Goal: Information Seeking & Learning: Learn about a topic

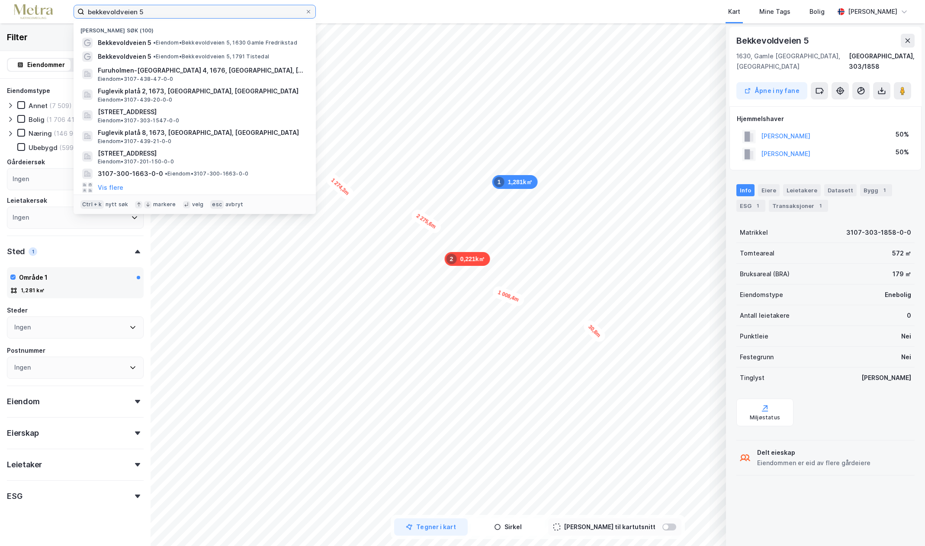
drag, startPoint x: 159, startPoint y: 13, endPoint x: 21, endPoint y: 16, distance: 138.0
click at [27, 9] on div "bekkevoldveien 5 Nylige søk (100) Bekkevoldveien 5 • Eiendom • Bekkevoldveien 5…" at bounding box center [462, 11] width 925 height 23
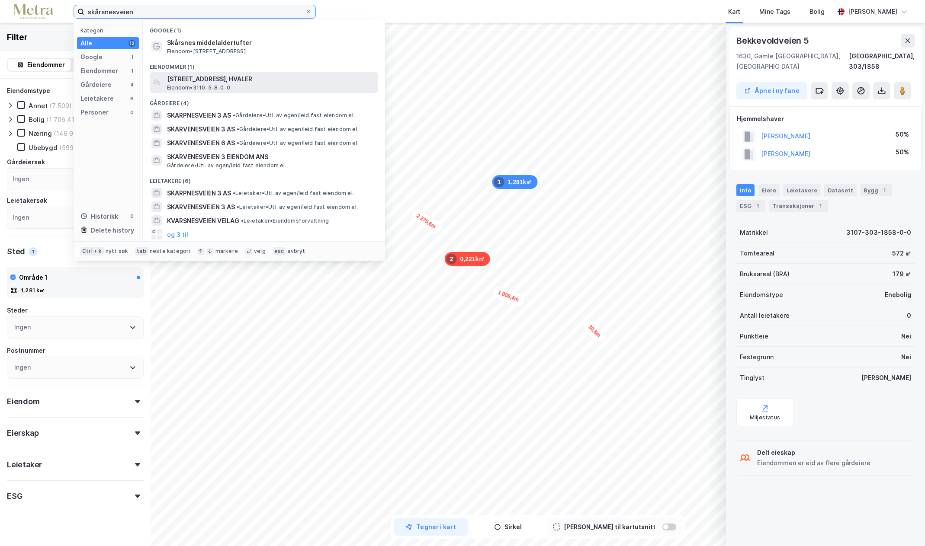
type input "skårsnesveien"
click at [198, 84] on span "Eiendom • 3110-5-8-0-0" at bounding box center [198, 87] width 63 height 7
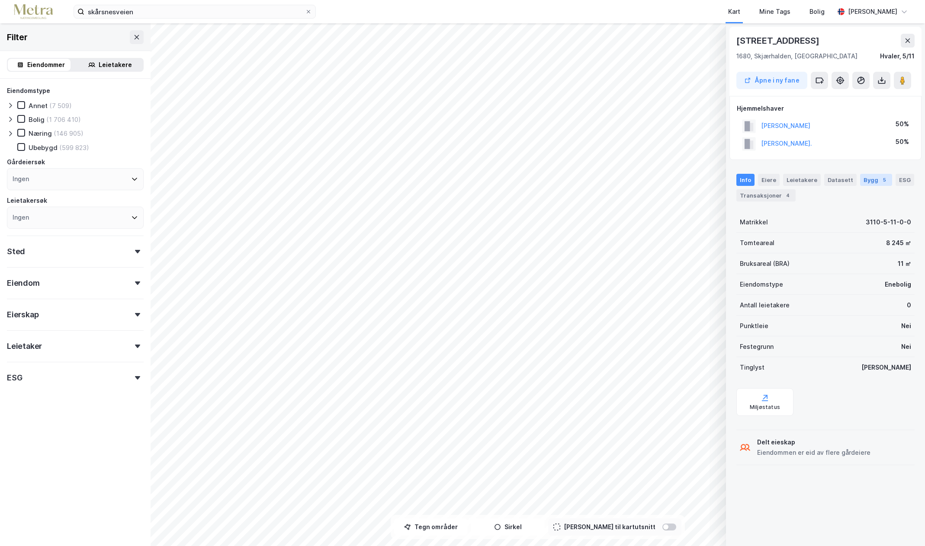
click at [863, 182] on div "Bygg 5" at bounding box center [876, 180] width 32 height 12
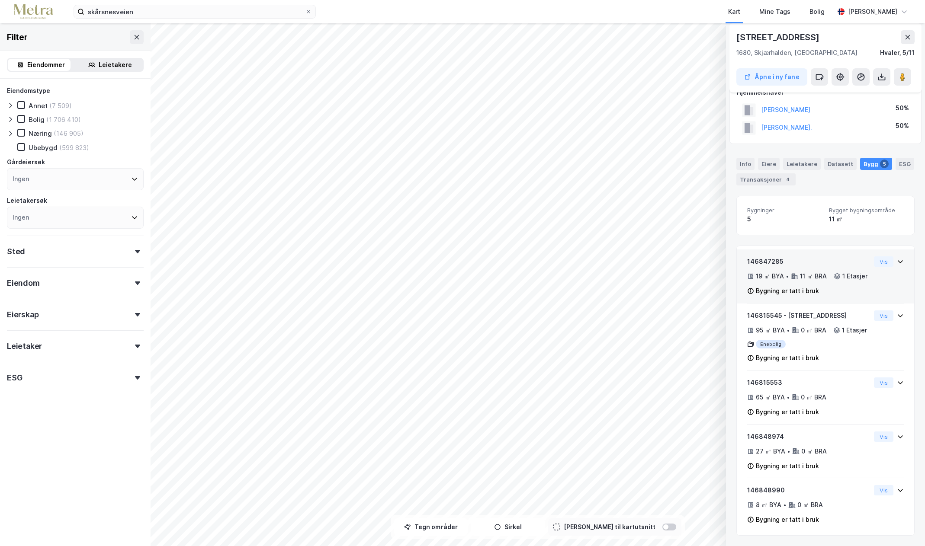
scroll to position [40, 0]
click at [779, 311] on div "146815545 - [STREET_ADDRESS]" at bounding box center [808, 316] width 123 height 10
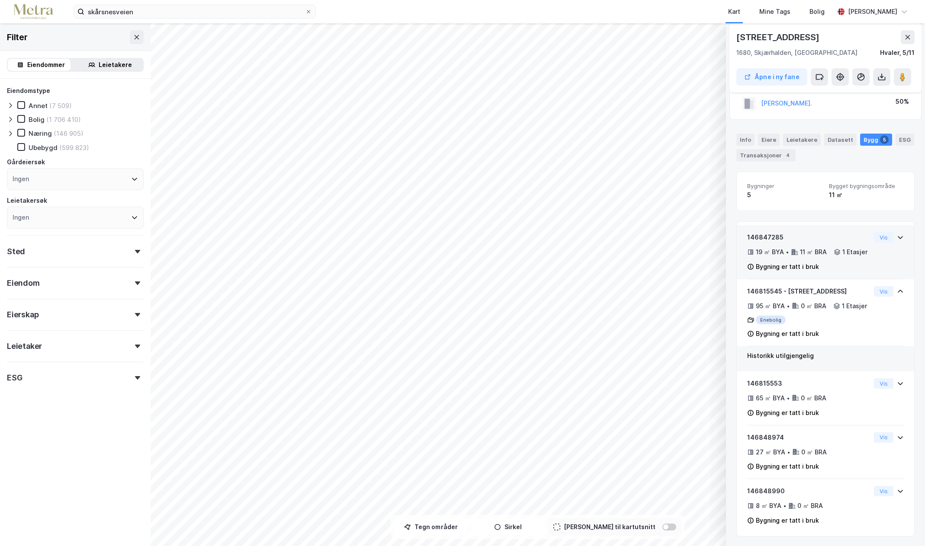
click at [770, 237] on div "146847285" at bounding box center [808, 237] width 123 height 10
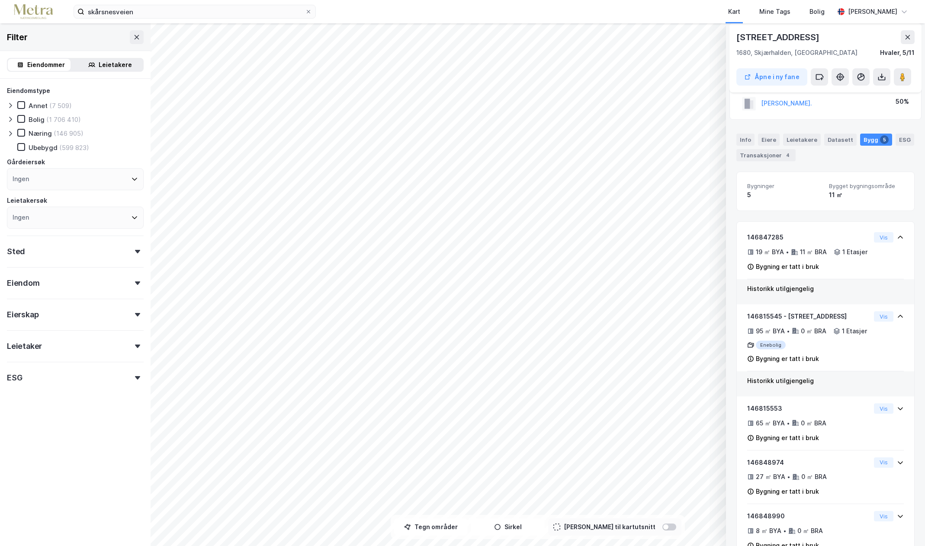
scroll to position [90, 0]
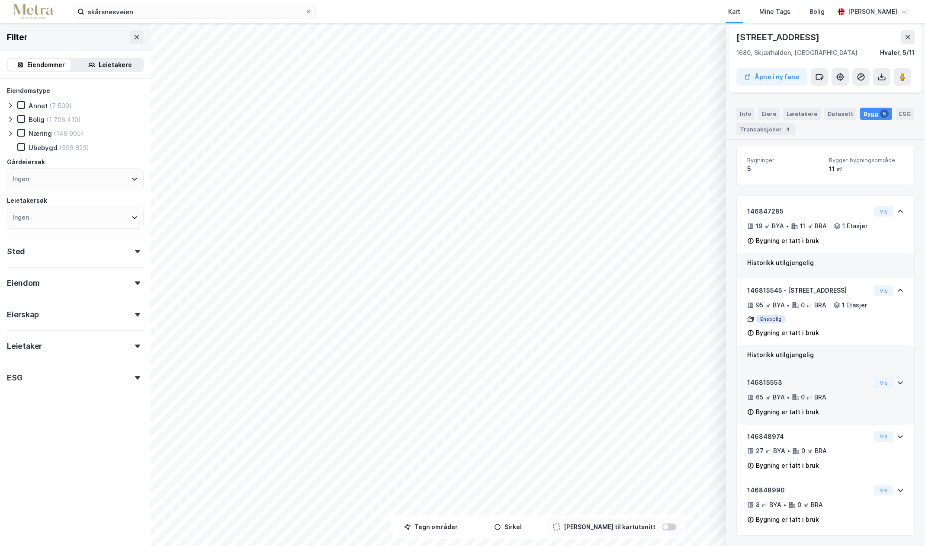
click at [777, 388] on div "146815553" at bounding box center [808, 383] width 123 height 10
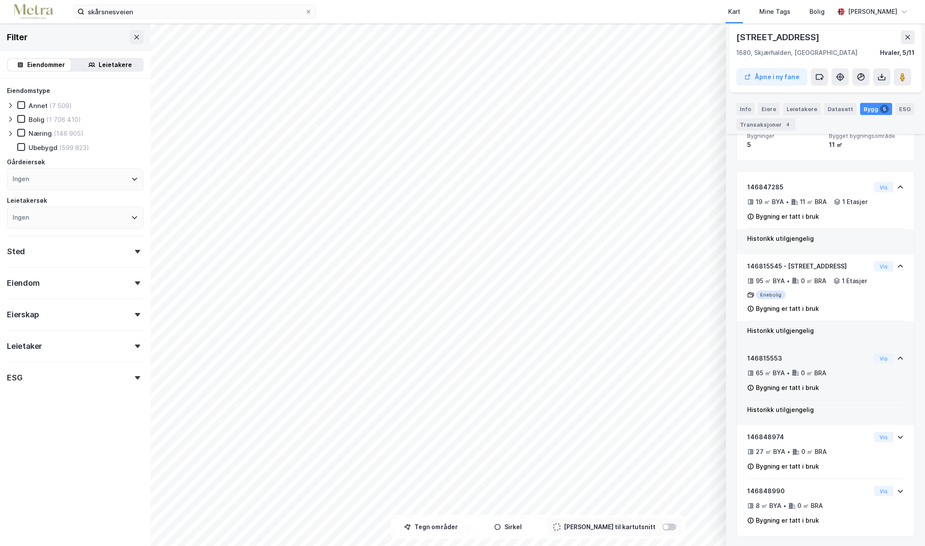
scroll to position [115, 0]
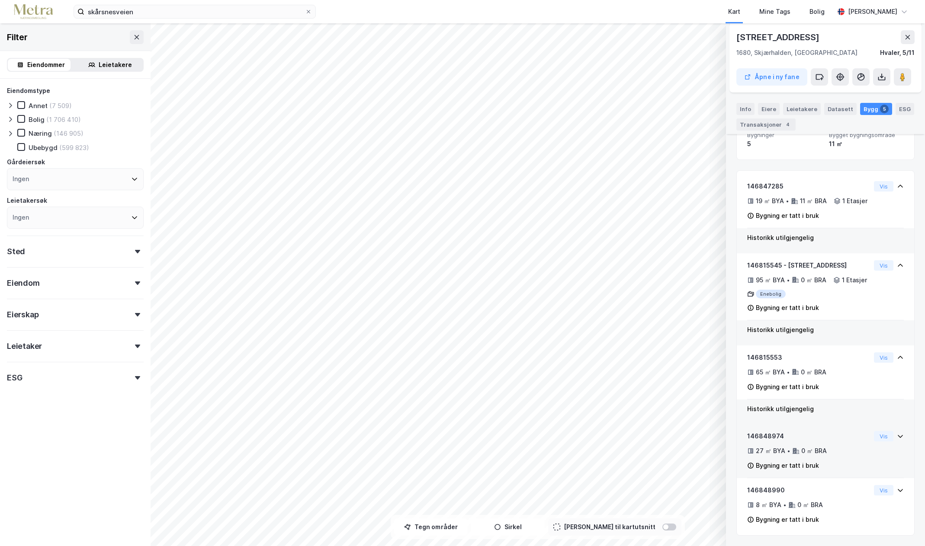
click at [763, 439] on div "146848974" at bounding box center [808, 436] width 123 height 10
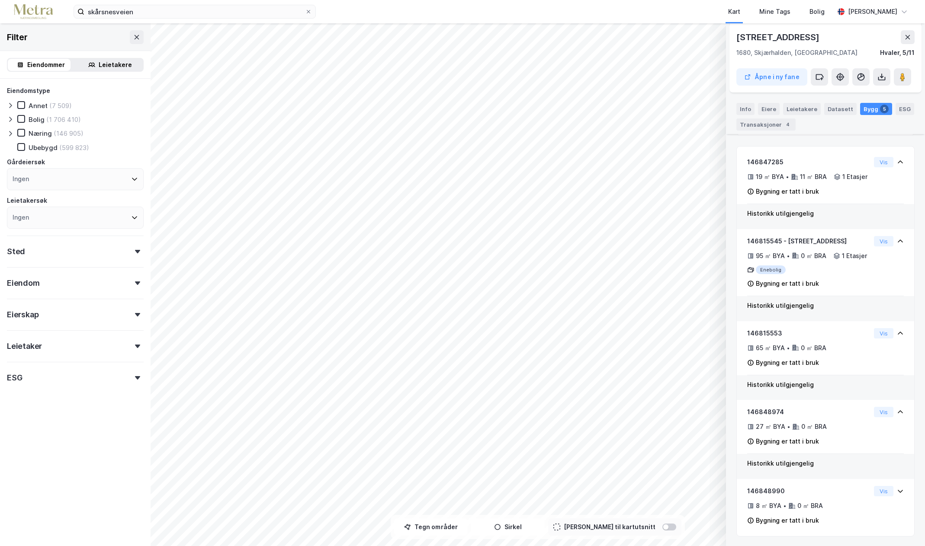
scroll to position [141, 0]
click at [775, 494] on div "146848990" at bounding box center [808, 490] width 123 height 10
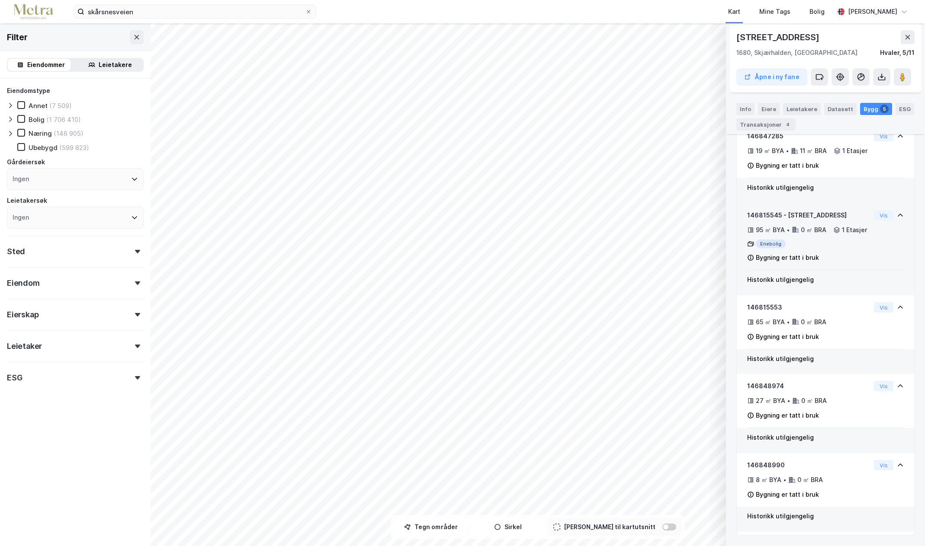
scroll to position [0, 0]
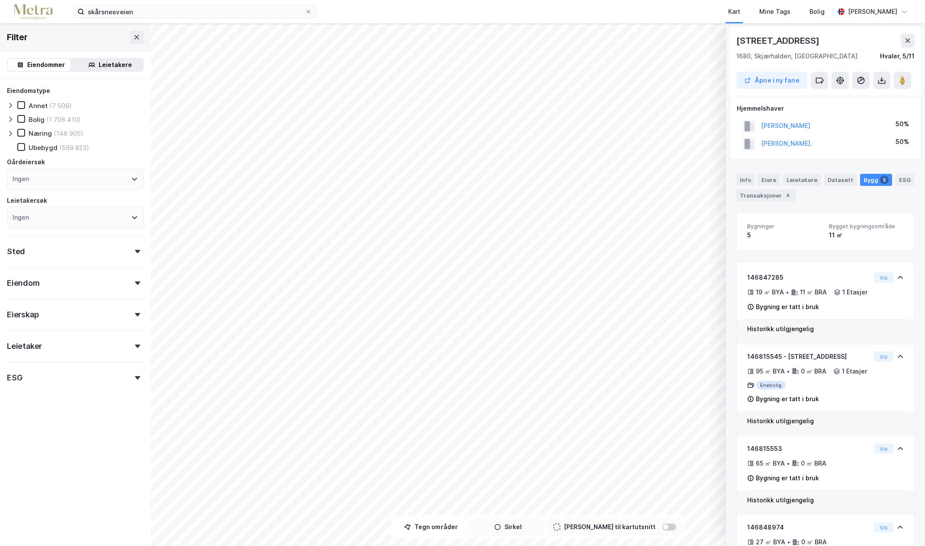
click at [517, 529] on button "Sirkel" at bounding box center [508, 527] width 74 height 17
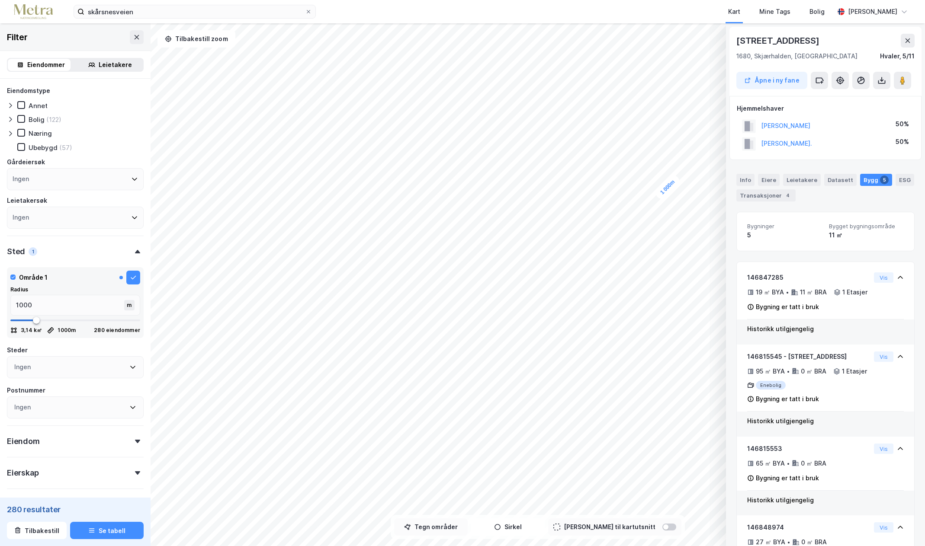
click at [455, 531] on button "Tegn områder" at bounding box center [431, 527] width 74 height 17
